Goal: Transaction & Acquisition: Purchase product/service

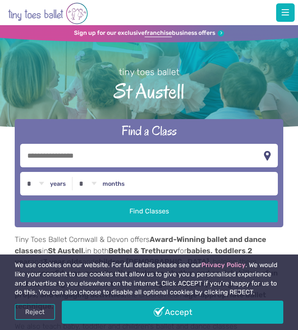
click at [0, 0] on link "Login/Register" at bounding box center [0, 0] width 0 height 0
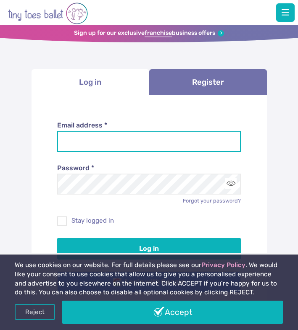
click at [178, 142] on input "Email address *" at bounding box center [148, 141] width 183 height 21
type input "**********"
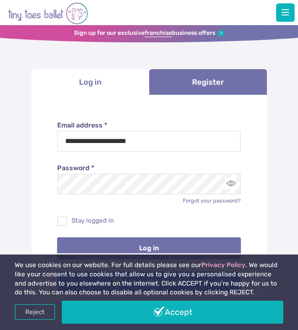
click at [180, 242] on button "Log in" at bounding box center [148, 249] width 183 height 22
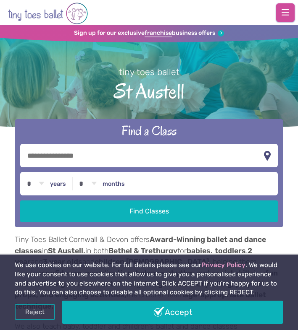
click at [280, 9] on button "button" at bounding box center [285, 12] width 18 height 18
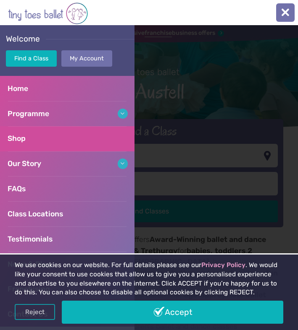
click at [29, 130] on link "Shop" at bounding box center [67, 138] width 134 height 25
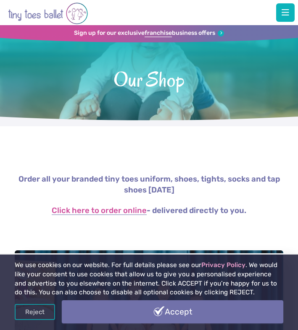
click at [142, 306] on link "Accept" at bounding box center [172, 312] width 221 height 23
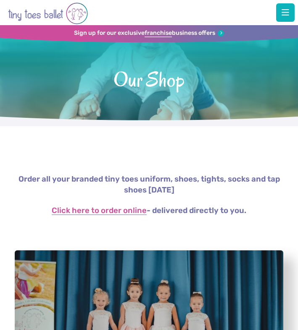
scroll to position [13, 0]
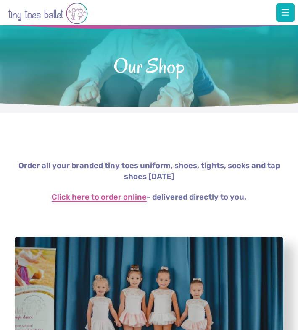
click at [147, 202] on link "Click here to order online" at bounding box center [99, 198] width 95 height 8
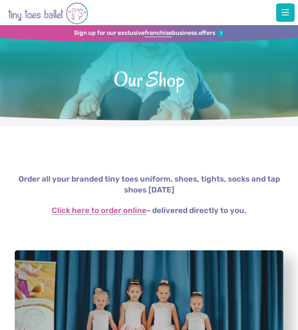
scroll to position [13, 0]
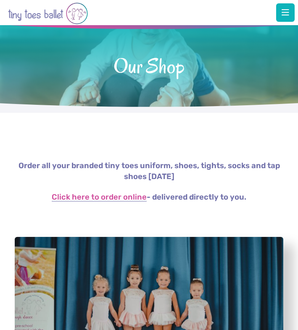
click at [0, 0] on link "My Account" at bounding box center [0, 0] width 0 height 0
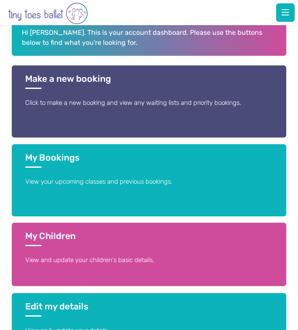
scroll to position [251, 0]
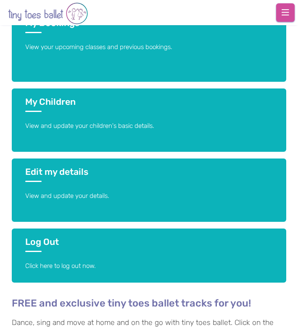
click at [285, 15] on span "button" at bounding box center [285, 12] width 8 height 8
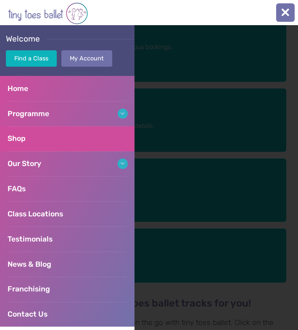
click at [70, 140] on link "Shop" at bounding box center [67, 138] width 134 height 25
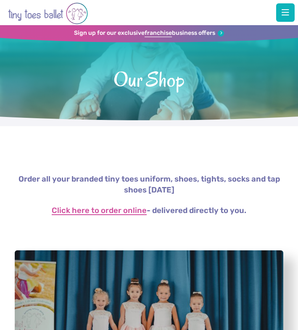
click at [147, 215] on link "Click here to order online" at bounding box center [99, 211] width 95 height 8
